Goal: Task Accomplishment & Management: Manage account settings

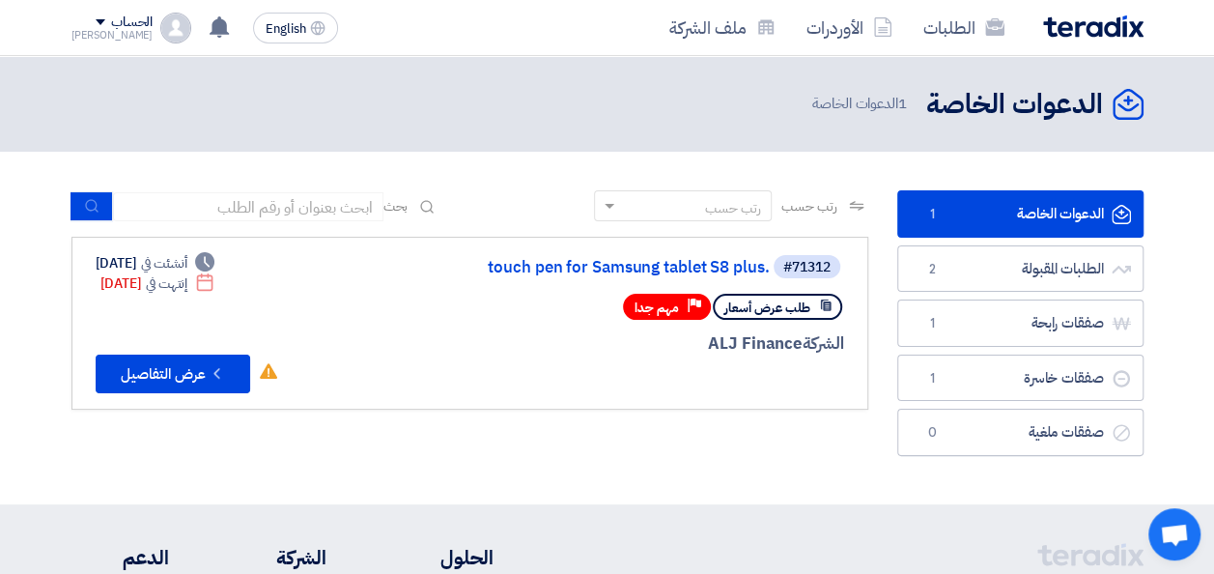
click at [1066, 214] on link "الدعوات الخاصة الدعوات الخاصة 1" at bounding box center [1020, 213] width 246 height 47
click at [1074, 33] on img at bounding box center [1093, 26] width 100 height 22
click at [1087, 40] on div "الطلبات الأوردرات ملف الشركة" at bounding box center [821, 27] width 643 height 45
click at [1092, 31] on img at bounding box center [1093, 26] width 100 height 22
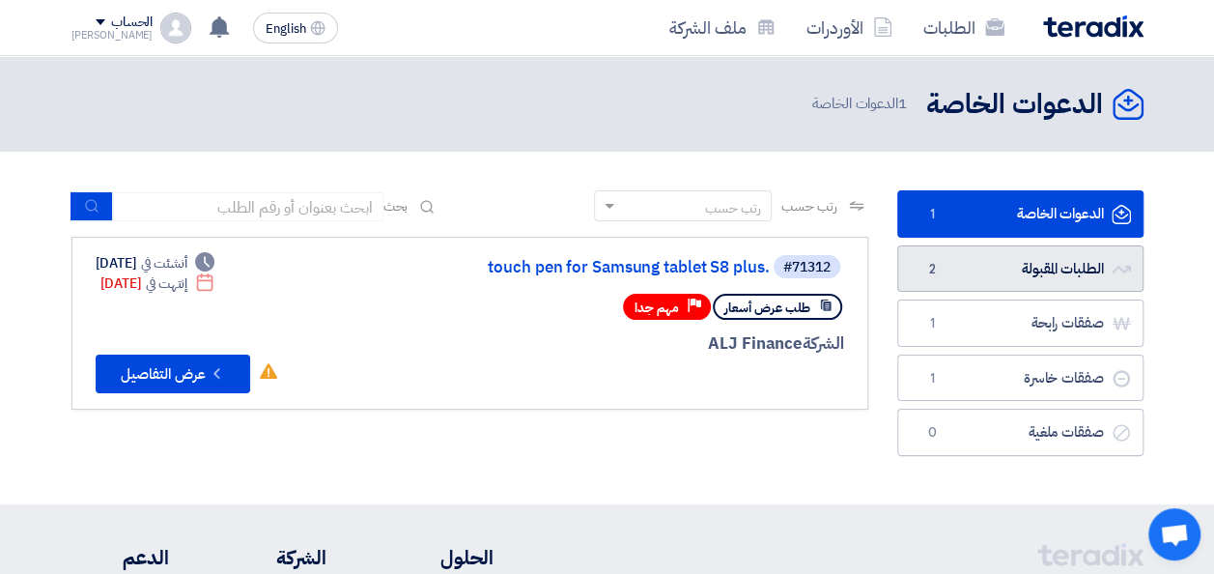
click at [1033, 282] on link "الطلبات المقبولة الطلبات المقبولة 2" at bounding box center [1020, 268] width 246 height 47
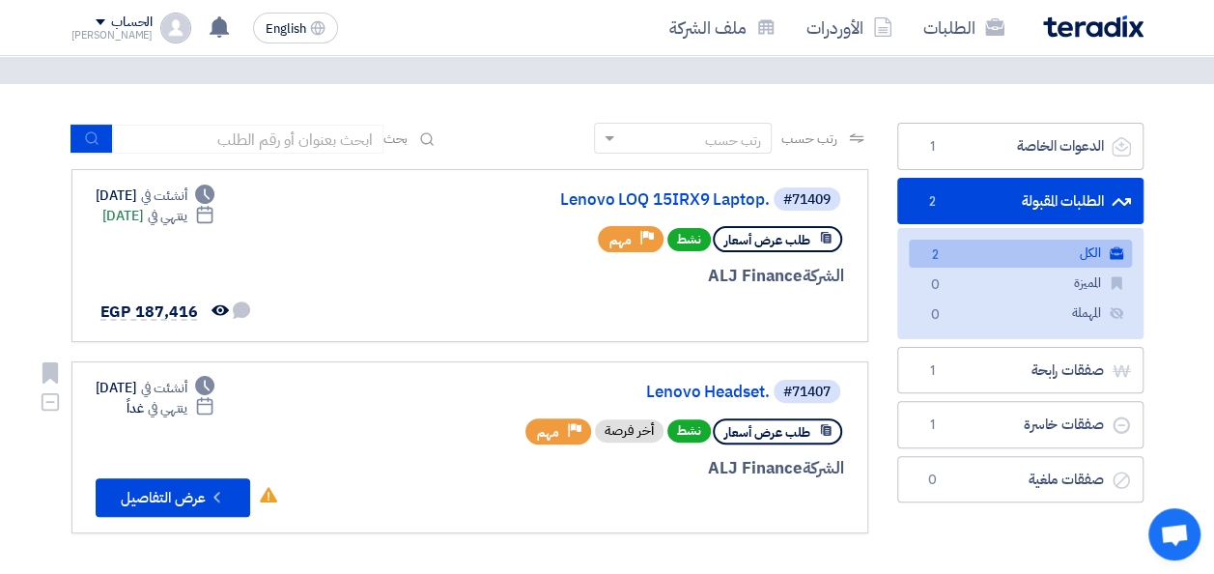
scroll to position [97, 0]
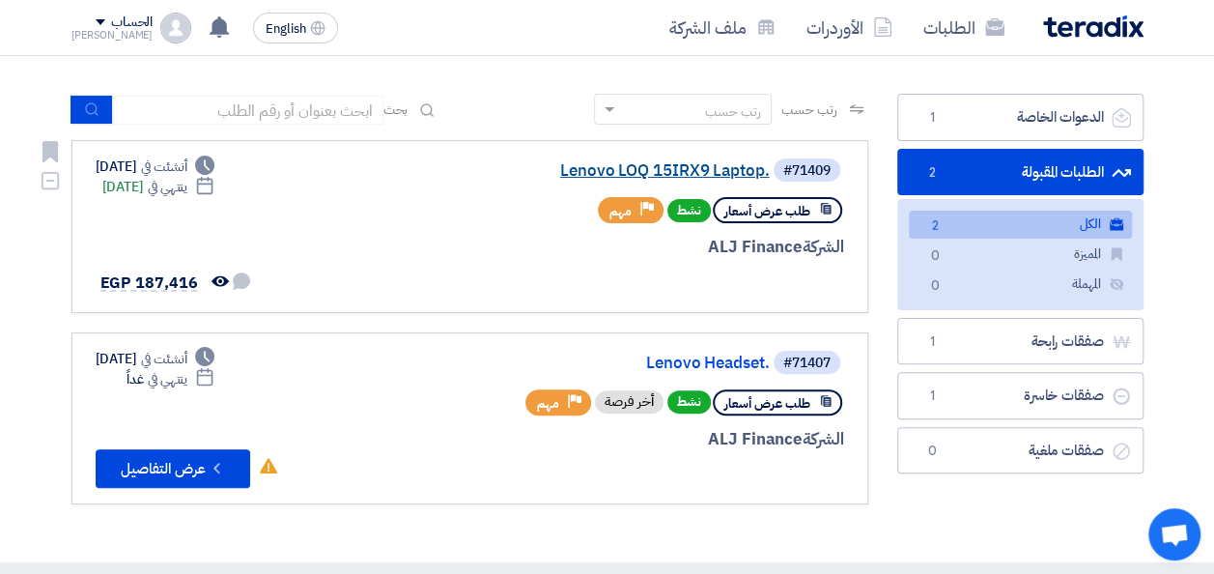
click at [697, 168] on link "Lenovo LOQ 15IRX9 Laptop." at bounding box center [576, 170] width 386 height 17
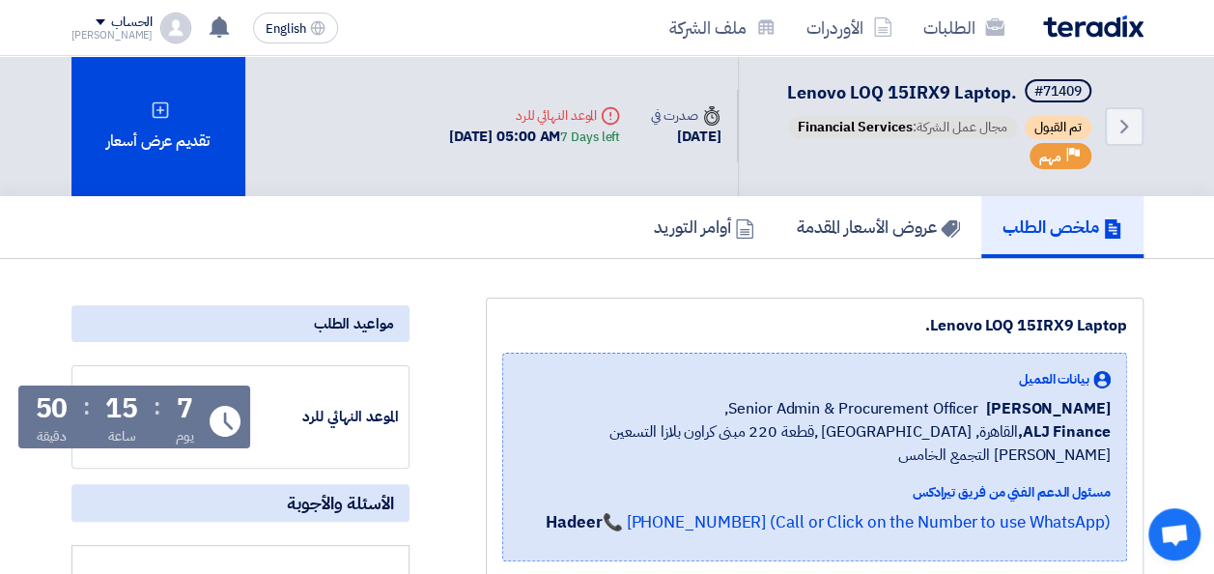
click at [1108, 15] on img at bounding box center [1093, 26] width 100 height 22
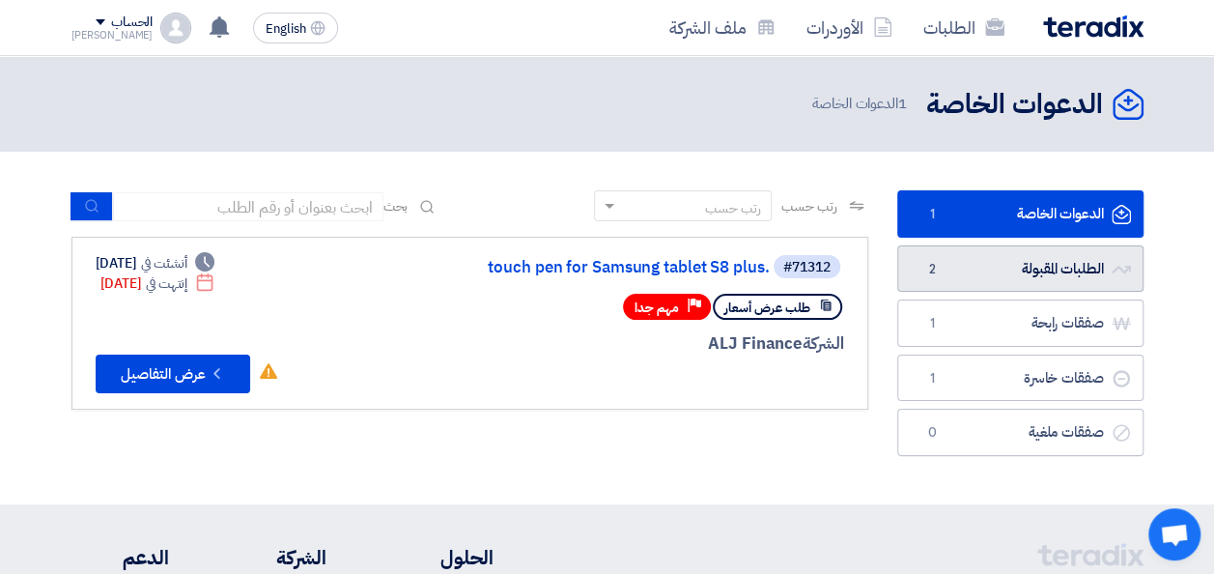
click at [1027, 258] on link "الطلبات المقبولة الطلبات المقبولة 2" at bounding box center [1020, 268] width 246 height 47
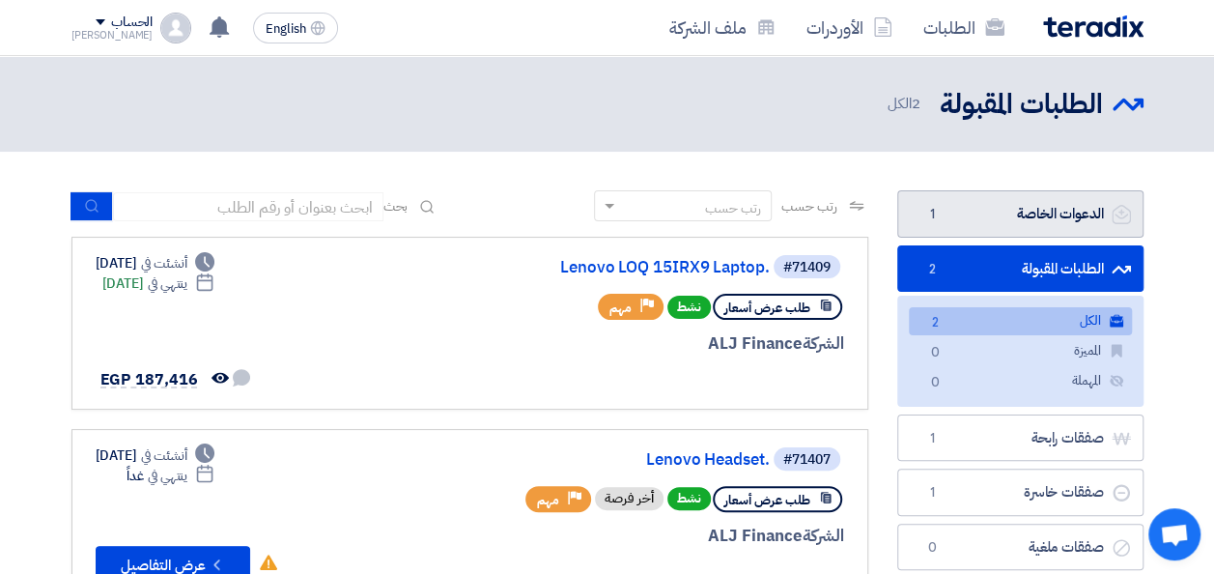
click at [1030, 211] on link "الدعوات الخاصة الدعوات الخاصة 1" at bounding box center [1020, 213] width 246 height 47
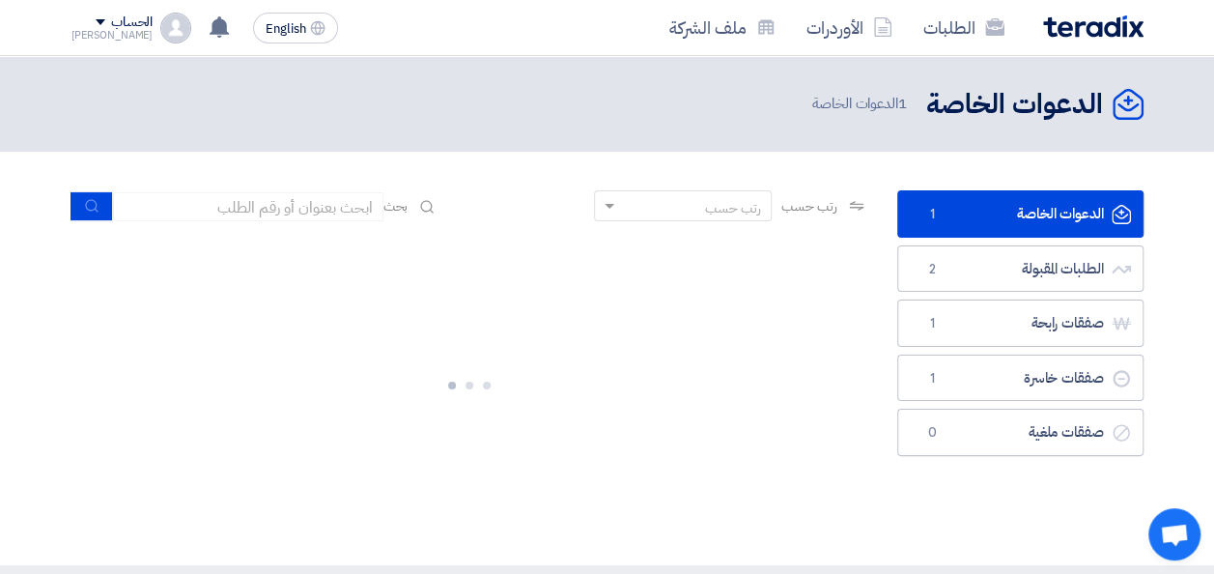
click at [1078, 35] on img at bounding box center [1093, 26] width 100 height 22
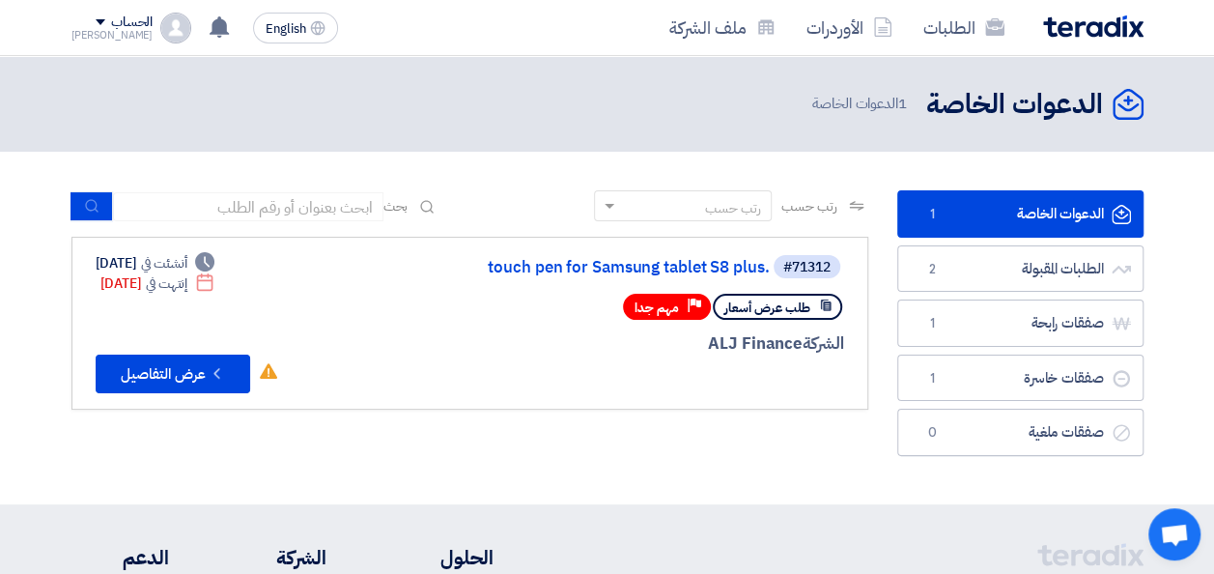
click at [1078, 28] on img at bounding box center [1093, 26] width 100 height 22
